Goal: Information Seeking & Learning: Check status

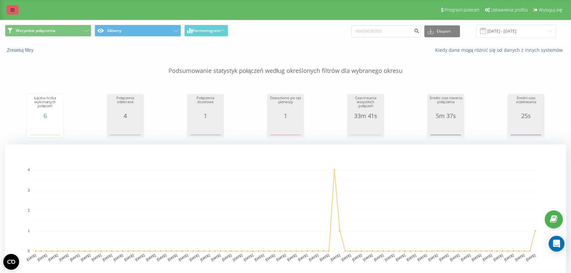
click at [11, 8] on icon at bounding box center [13, 10] width 4 height 5
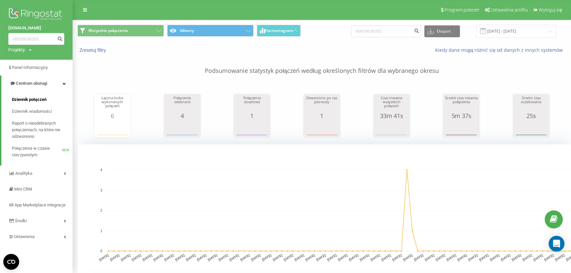
click at [36, 101] on span "Dziennik połączeń" at bounding box center [29, 99] width 35 height 7
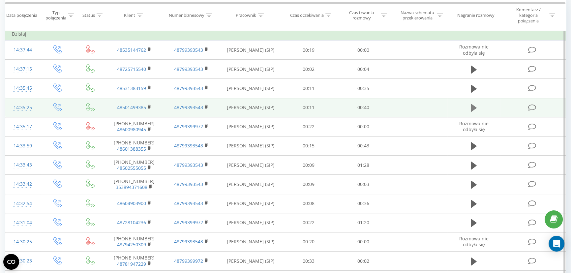
click at [475, 108] on icon at bounding box center [474, 108] width 6 height 8
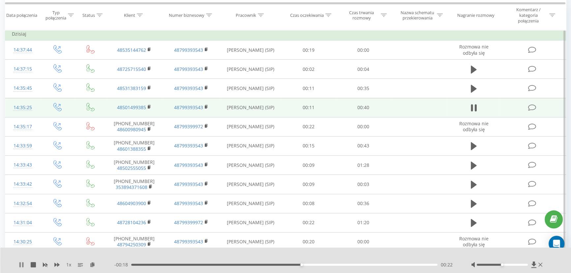
click at [20, 267] on icon at bounding box center [19, 264] width 1 height 5
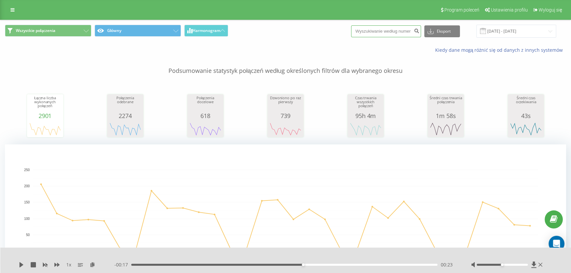
click at [390, 27] on input at bounding box center [386, 31] width 70 height 12
paste input "786230885"
type input "786230885"
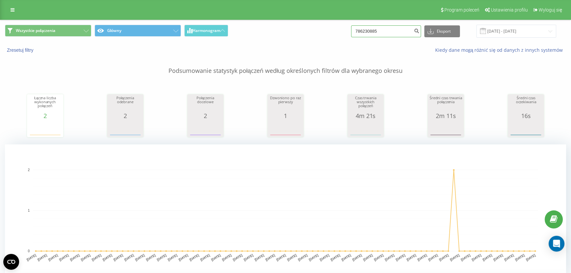
click at [398, 33] on input "786230885" at bounding box center [386, 31] width 70 height 12
paste input "23698392"
type input "723698392"
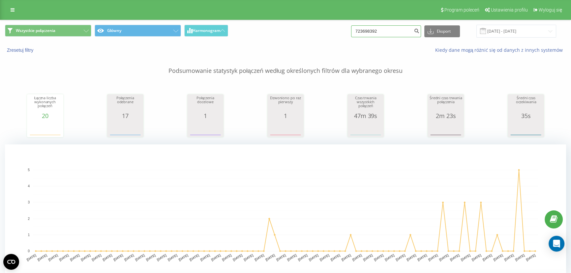
click at [387, 30] on input "723698392" at bounding box center [386, 31] width 70 height 12
paste input "602193346"
type input "602193346"
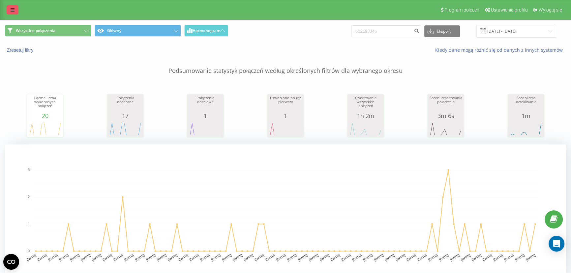
click at [14, 5] on link at bounding box center [13, 9] width 12 height 9
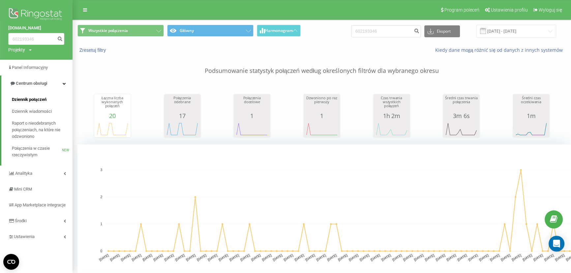
click at [34, 99] on span "Dziennik połączeń" at bounding box center [29, 99] width 35 height 7
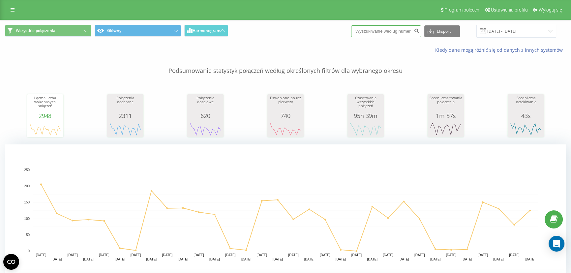
click at [392, 26] on input at bounding box center [386, 31] width 70 height 12
paste input "48692204889"
type input "48692204889"
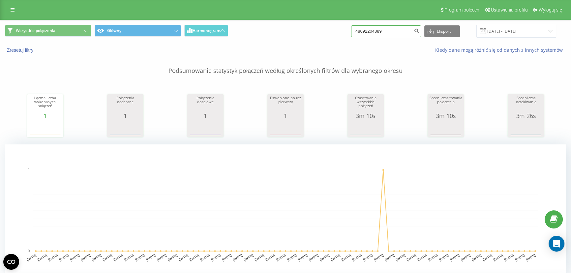
click at [389, 32] on input "48692204889" at bounding box center [386, 31] width 70 height 12
paste input "68981338"
type input "48668981338"
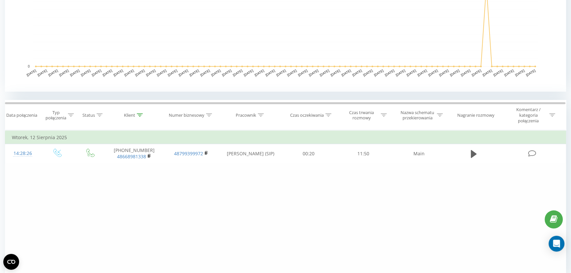
scroll to position [210, 0]
